Goal: Transaction & Acquisition: Book appointment/travel/reservation

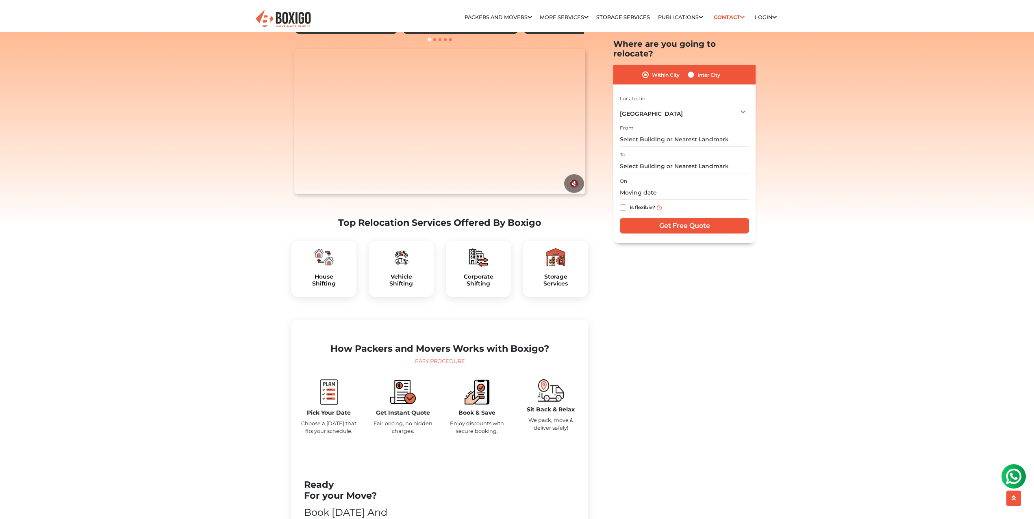
scroll to position [131, 0]
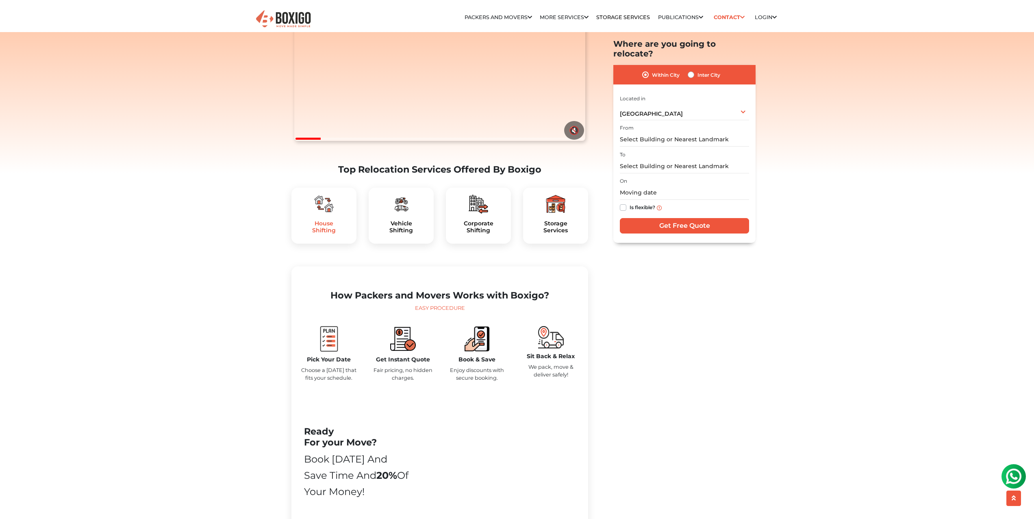
click at [322, 234] on h5 "House Shifting" at bounding box center [324, 227] width 52 height 14
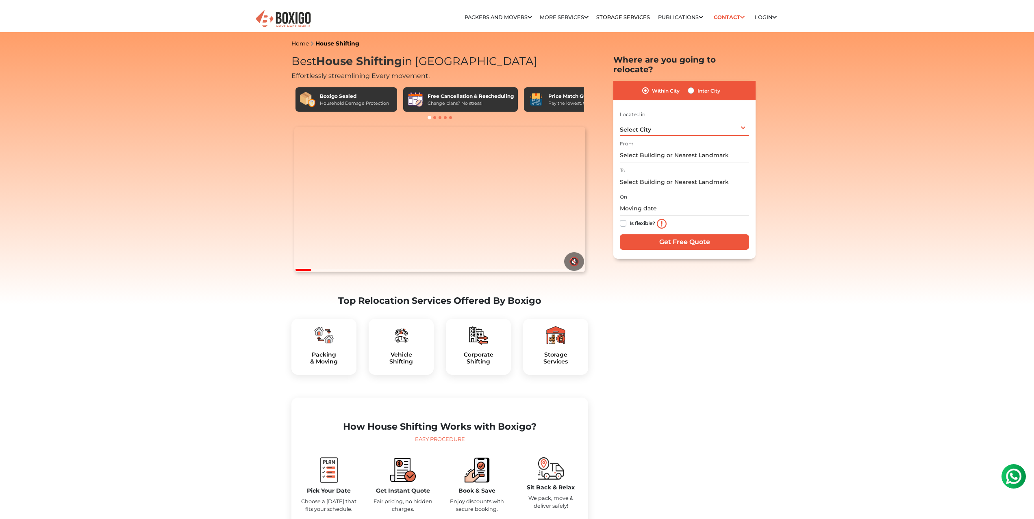
click at [669, 119] on div "Select City Select City [GEOGRAPHIC_DATA] [GEOGRAPHIC_DATA] [GEOGRAPHIC_DATA] […" at bounding box center [684, 127] width 129 height 17
click at [656, 153] on li "[GEOGRAPHIC_DATA]" at bounding box center [675, 161] width 111 height 16
click at [667, 119] on div "[GEOGRAPHIC_DATA] Select City [GEOGRAPHIC_DATA] [GEOGRAPHIC_DATA] [GEOGRAPHIC_D…" at bounding box center [684, 127] width 129 height 17
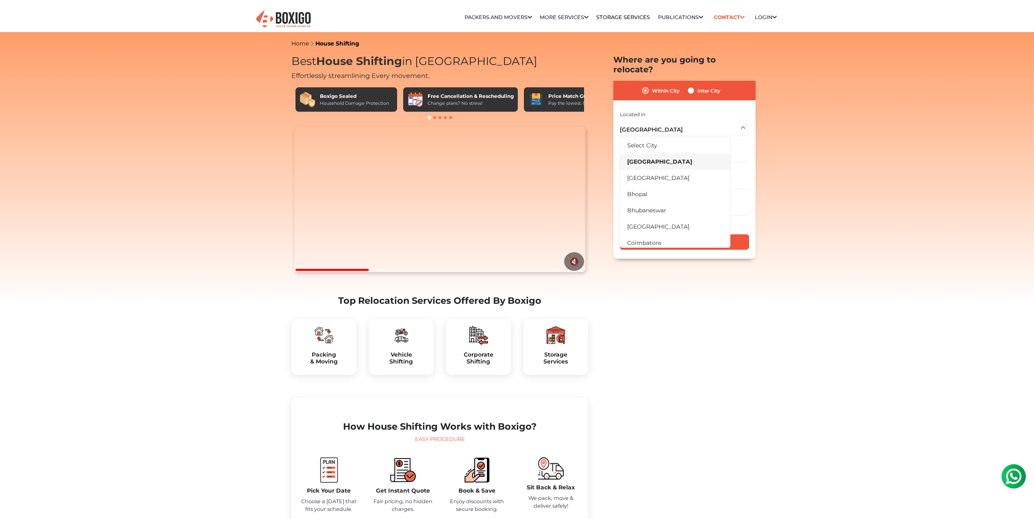
click at [698, 86] on label "Inter City" at bounding box center [709, 91] width 23 height 10
click at [688, 86] on input "Inter City" at bounding box center [691, 90] width 7 height 8
radio input "true"
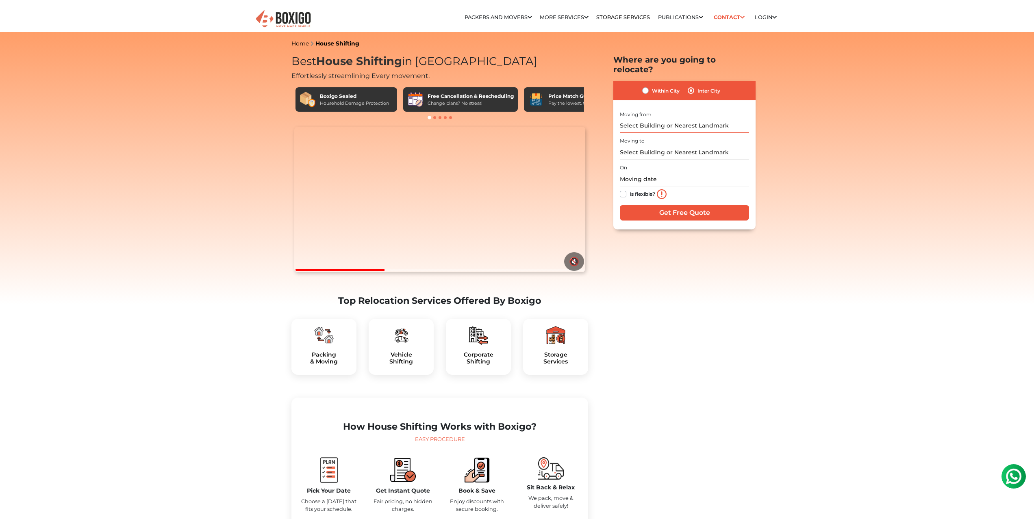
click at [648, 119] on input "text" at bounding box center [684, 126] width 129 height 14
type input "l"
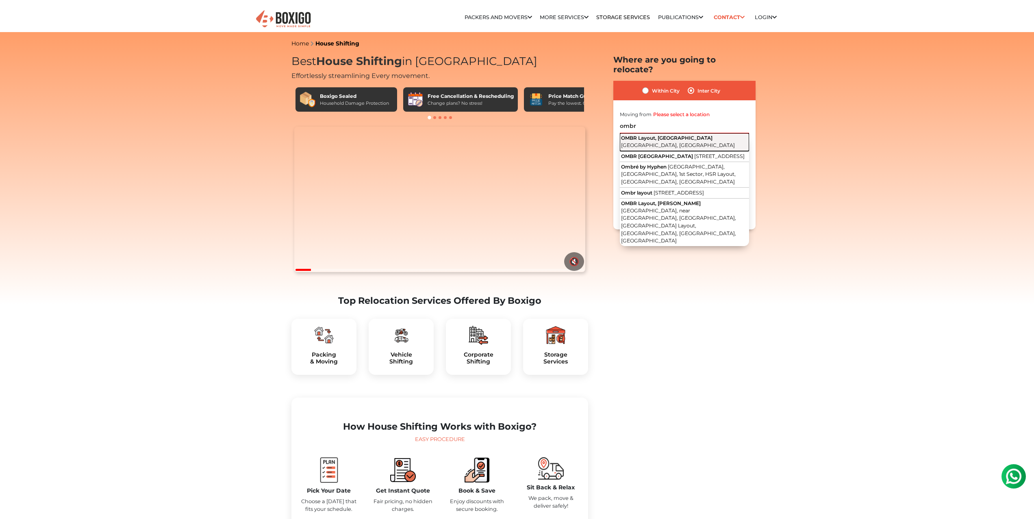
click at [687, 142] on span "[GEOGRAPHIC_DATA], [GEOGRAPHIC_DATA]" at bounding box center [678, 145] width 114 height 6
type input "OMBR Layout, [GEOGRAPHIC_DATA], [GEOGRAPHIC_DATA], [GEOGRAPHIC_DATA]"
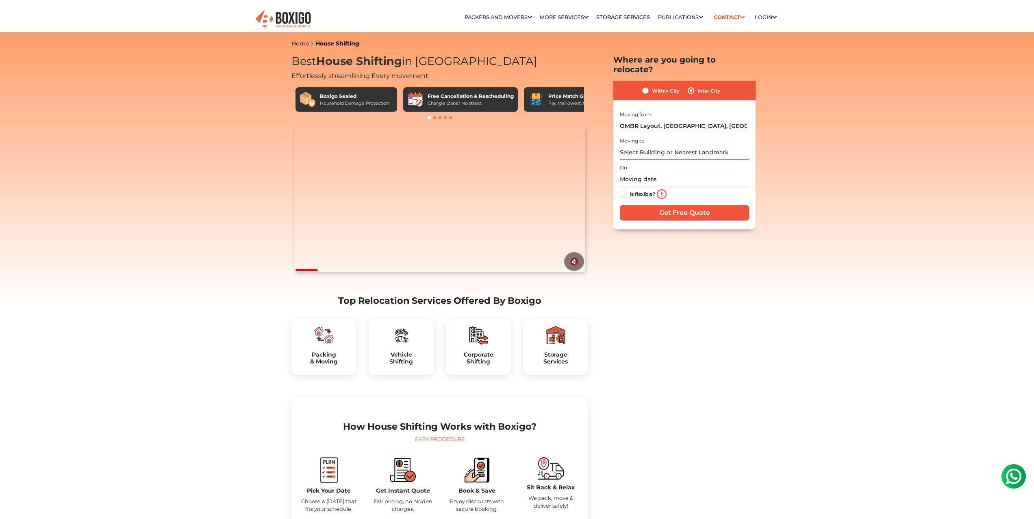
click at [638, 146] on input "text" at bounding box center [684, 153] width 129 height 14
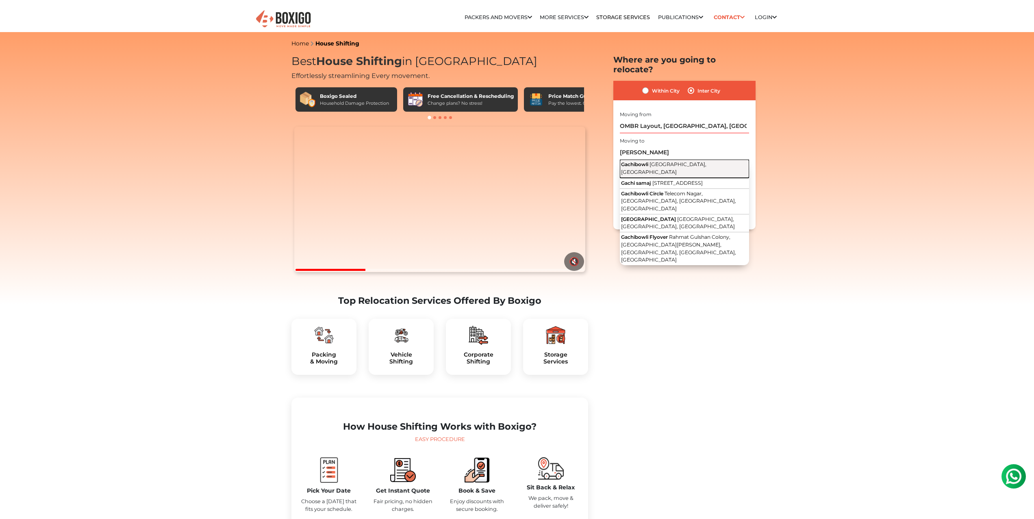
click at [652, 161] on span "[GEOGRAPHIC_DATA], [GEOGRAPHIC_DATA]" at bounding box center [663, 168] width 85 height 14
type input "Gachibowli, [GEOGRAPHIC_DATA], [GEOGRAPHIC_DATA]"
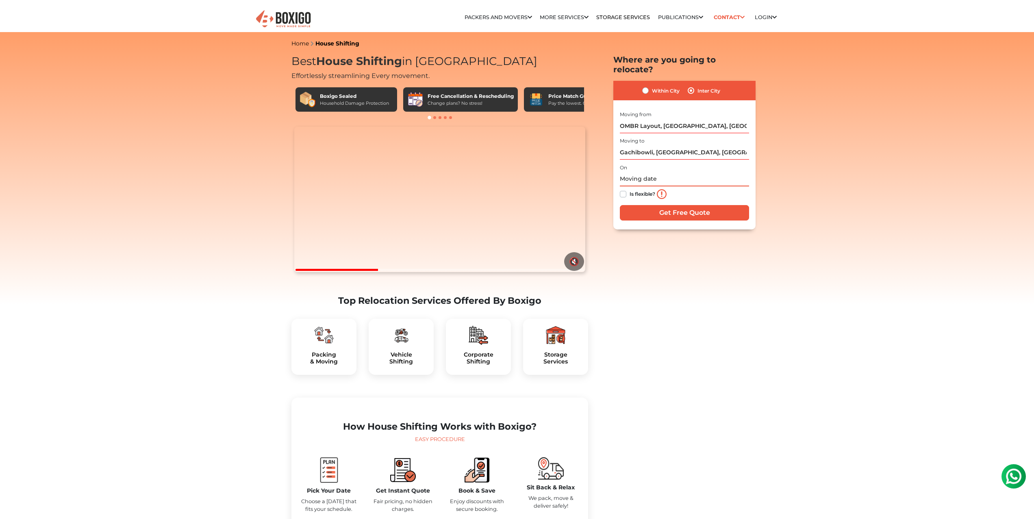
drag, startPoint x: 625, startPoint y: 171, endPoint x: 627, endPoint y: 161, distance: 9.9
click at [626, 172] on input "text" at bounding box center [684, 179] width 129 height 14
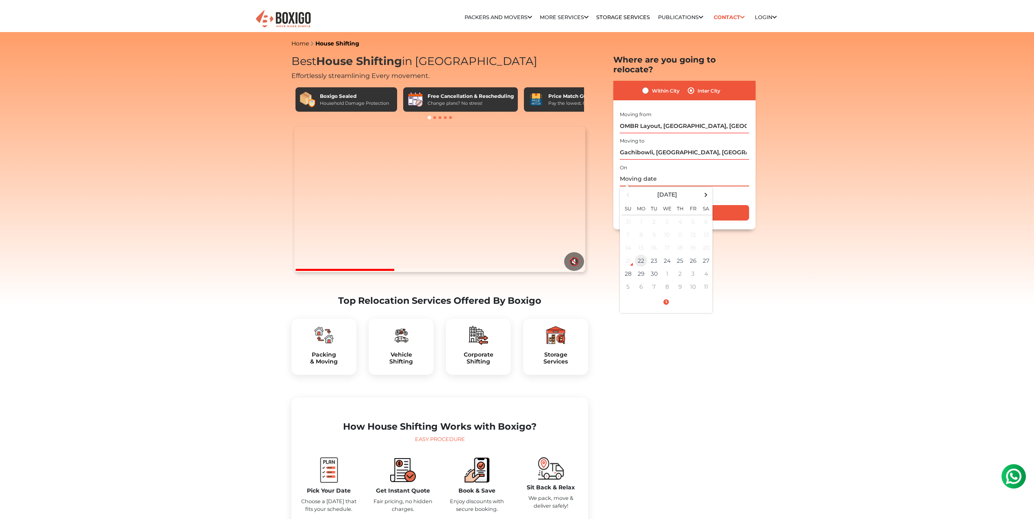
click at [641, 254] on td "22" at bounding box center [641, 260] width 13 height 13
type input "[DATE] 7:37 PM"
drag, startPoint x: 737, startPoint y: 246, endPoint x: 734, endPoint y: 242, distance: 5.2
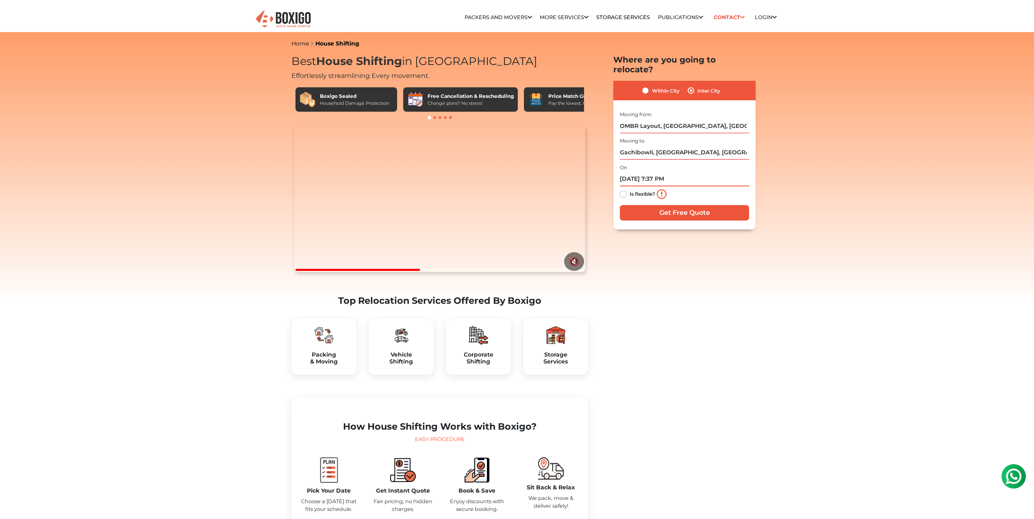
click at [672, 172] on input "[DATE] 7:37 PM" at bounding box center [684, 179] width 129 height 14
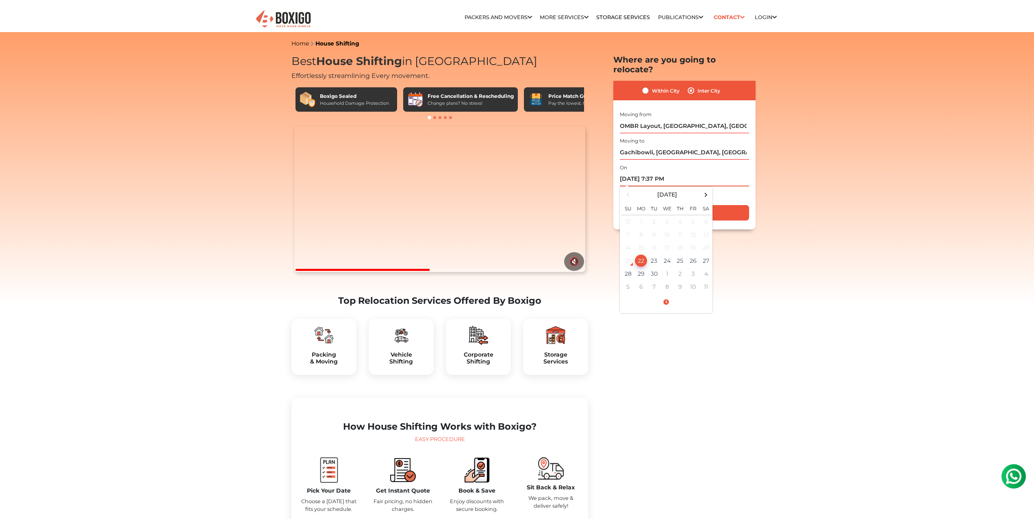
click at [642, 254] on td "22" at bounding box center [641, 260] width 13 height 13
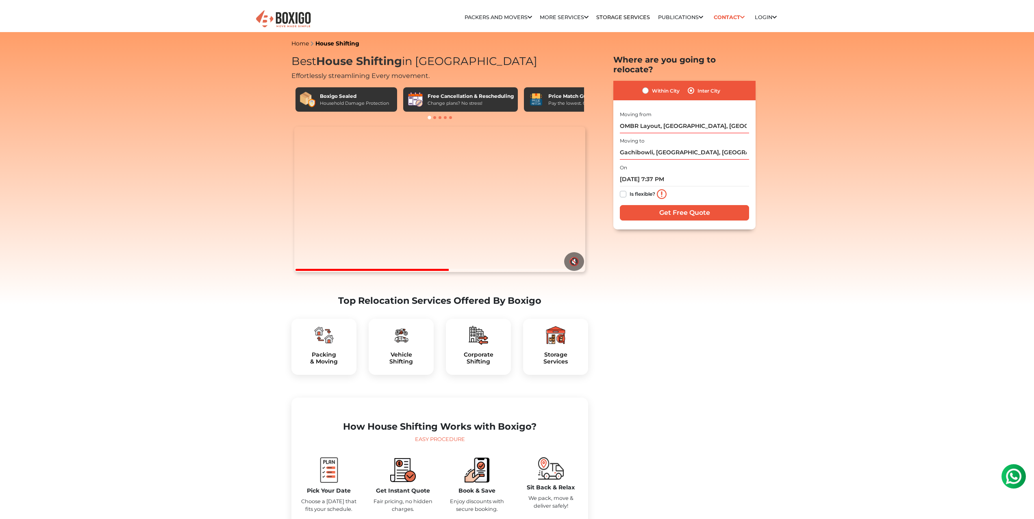
click at [659, 189] on img at bounding box center [662, 194] width 10 height 10
click at [663, 205] on input "Get Free Quote" at bounding box center [684, 212] width 129 height 15
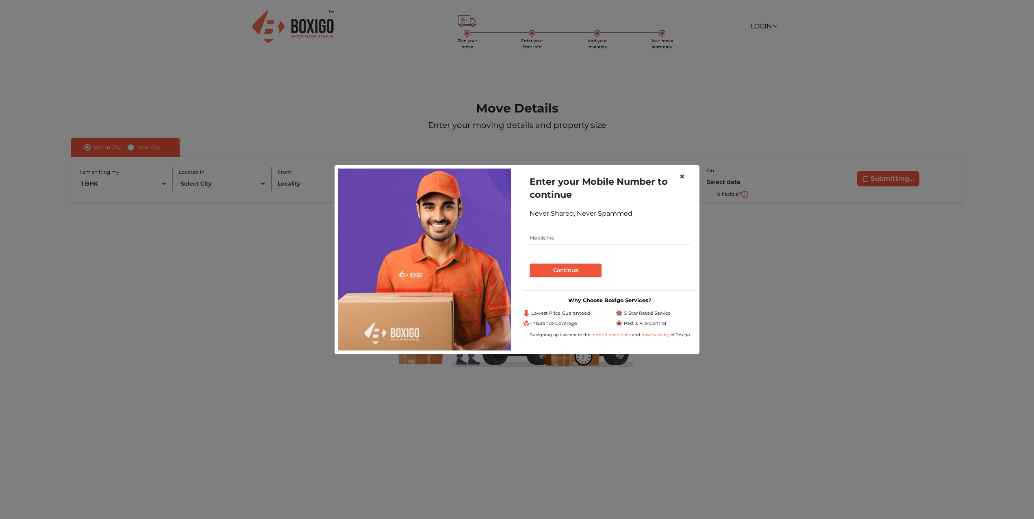
click at [681, 176] on span "×" at bounding box center [682, 177] width 6 height 12
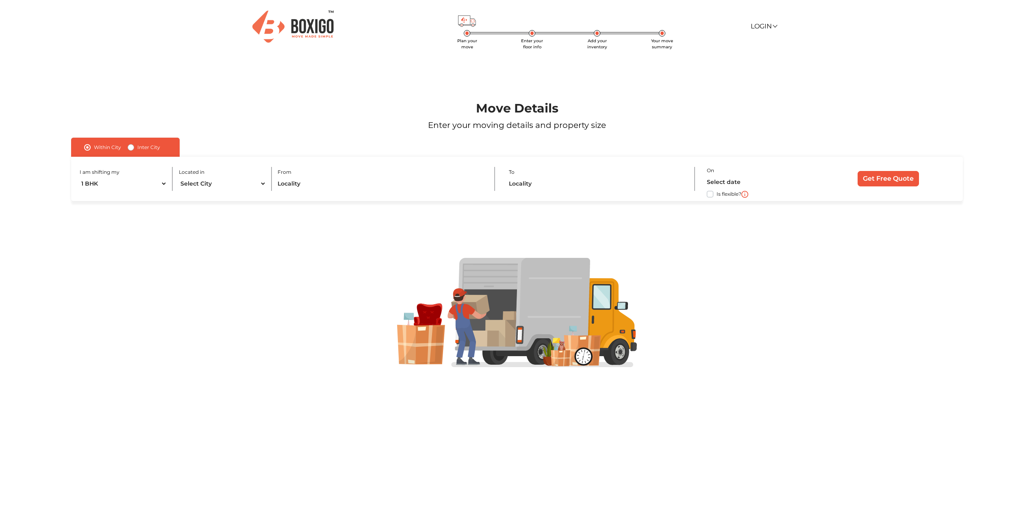
click at [156, 151] on label "Inter City" at bounding box center [148, 148] width 23 height 10
click at [134, 151] on input "Inter City" at bounding box center [131, 147] width 7 height 8
radio input "true"
click at [250, 180] on input "text" at bounding box center [316, 184] width 222 height 14
click at [125, 187] on select "1 BHK 2 BHK 3 BHK 3 + BHK FEW ITEMS" at bounding box center [135, 184] width 111 height 14
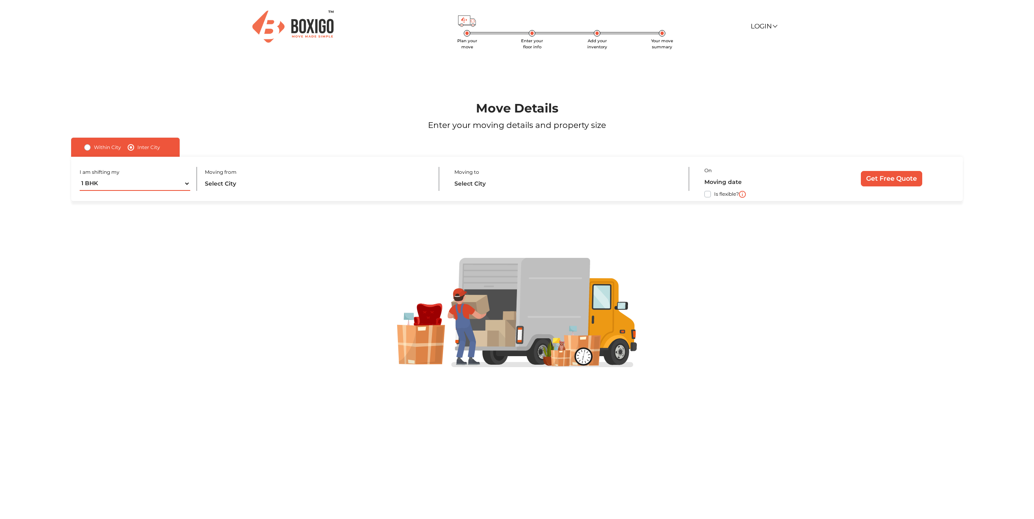
click at [167, 183] on select "1 BHK 2 BHK 3 BHK 3 + BHK FEW ITEMS" at bounding box center [135, 184] width 111 height 14
select select "FEW ITEMS"
click at [80, 177] on select "1 BHK 2 BHK 3 BHK 3 + BHK FEW ITEMS" at bounding box center [135, 184] width 111 height 14
click at [248, 186] on input "text" at bounding box center [316, 184] width 222 height 14
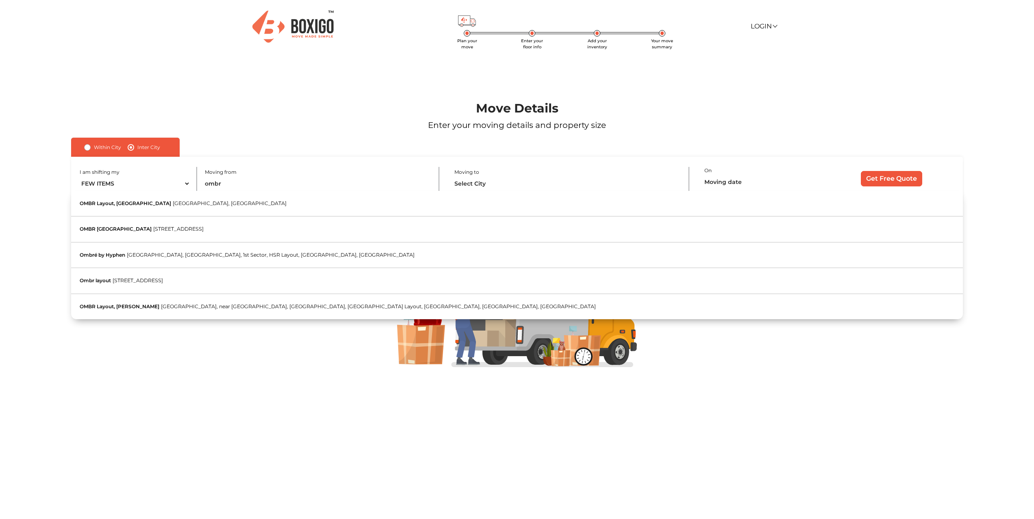
drag, startPoint x: 240, startPoint y: 202, endPoint x: 475, endPoint y: 204, distance: 234.5
click at [240, 202] on button "OMBR Layout, Banaswadi Bengaluru, Karnataka" at bounding box center [517, 204] width 892 height 26
type input "OMBR Layout, [GEOGRAPHIC_DATA], [GEOGRAPHIC_DATA], [GEOGRAPHIC_DATA]"
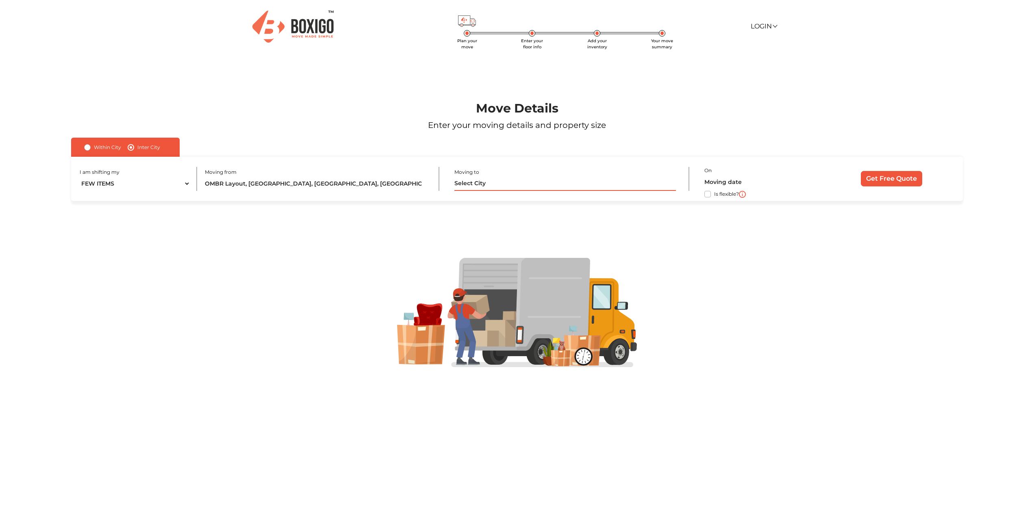
click at [509, 185] on input "text" at bounding box center [565, 184] width 222 height 14
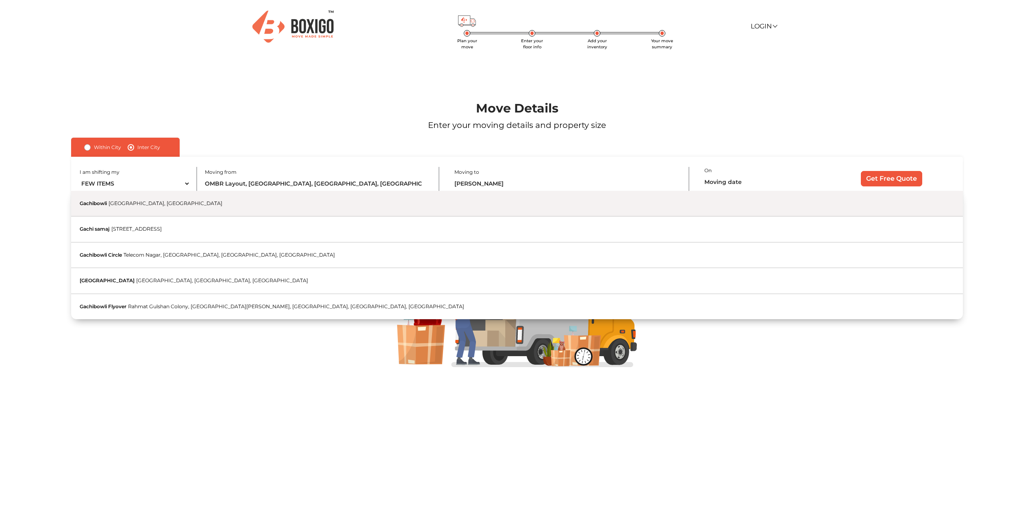
click at [394, 215] on button "Gachibowli Hyderabad, Telangana" at bounding box center [517, 204] width 892 height 26
type input "Gachibowli, [GEOGRAPHIC_DATA], [GEOGRAPHIC_DATA]"
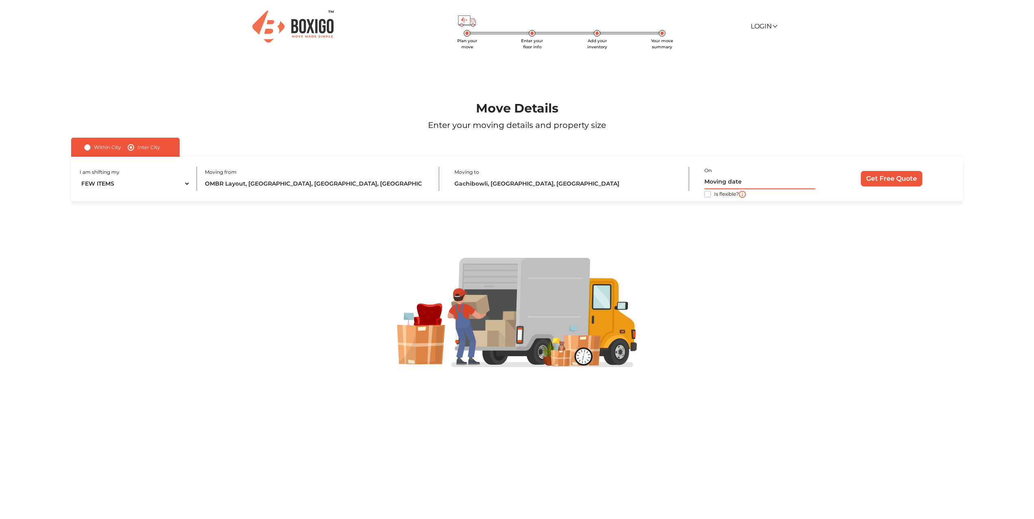
click at [720, 186] on input "text" at bounding box center [759, 182] width 111 height 14
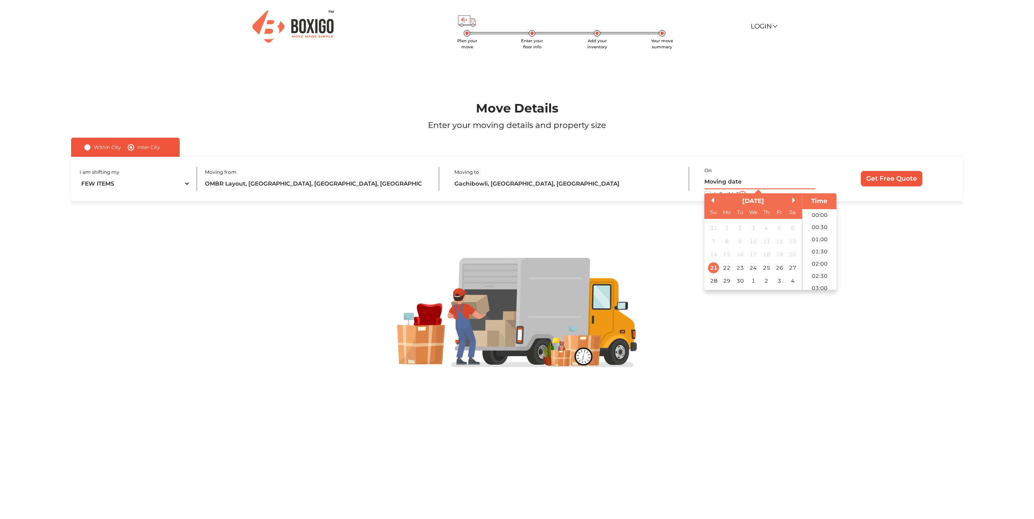
scroll to position [441, 0]
click at [722, 267] on div "22" at bounding box center [726, 268] width 11 height 11
type input "22/09/2025 12:00 AM"
click at [637, 225] on div at bounding box center [517, 313] width 964 height 224
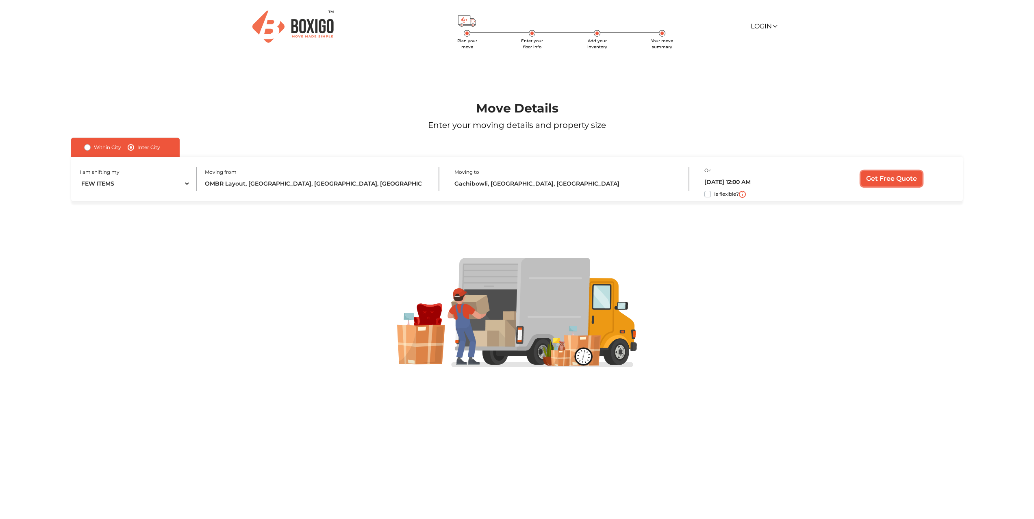
click at [887, 183] on input "Get Free Quote" at bounding box center [891, 178] width 61 height 15
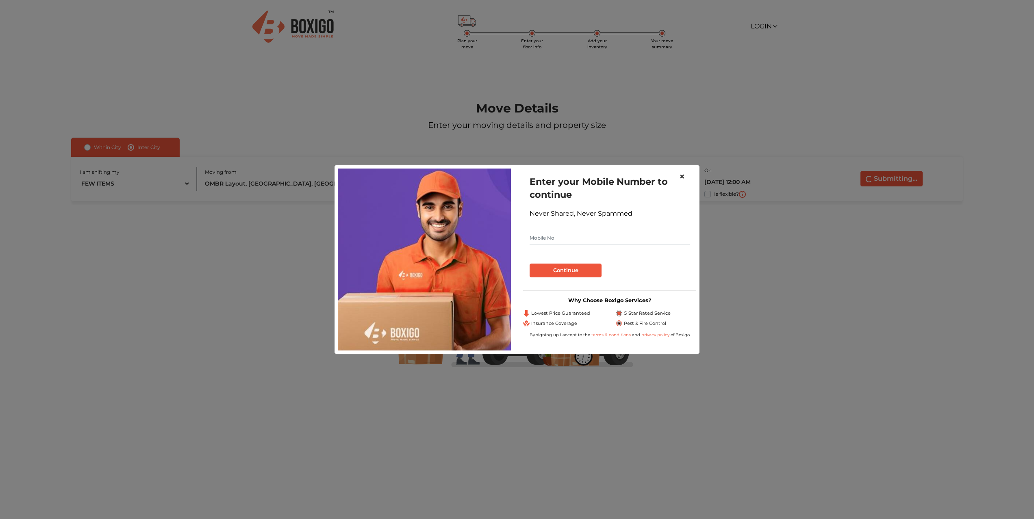
click at [681, 175] on span "×" at bounding box center [682, 177] width 6 height 12
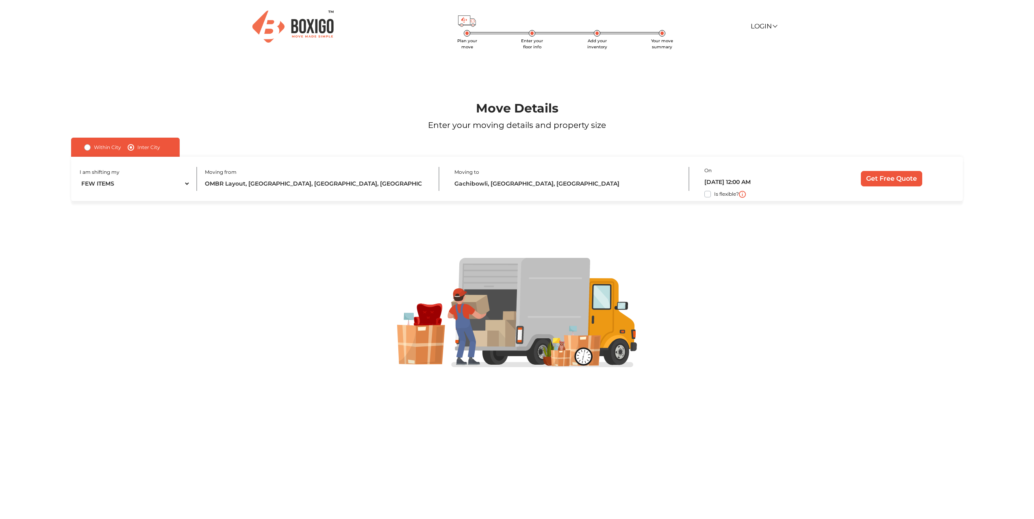
click at [289, 30] on img at bounding box center [292, 27] width 81 height 32
